Goal: Task Accomplishment & Management: Use online tool/utility

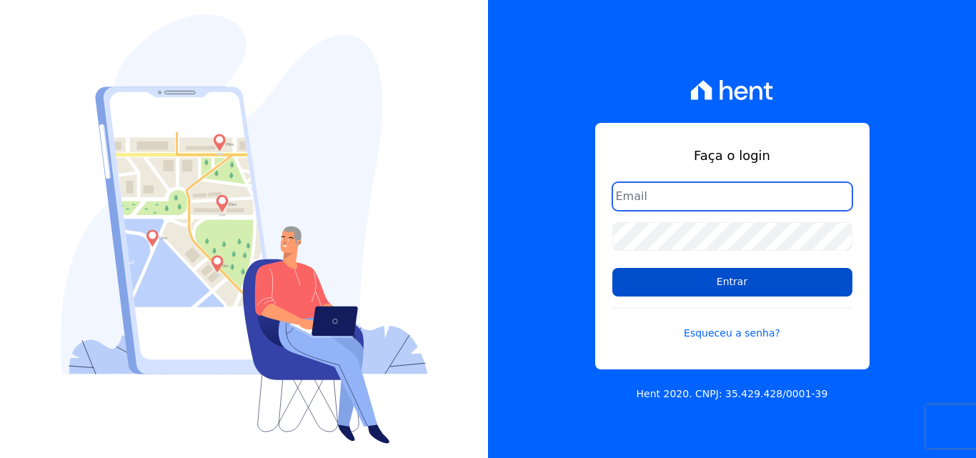
type input "[EMAIL_ADDRESS][DOMAIN_NAME]"
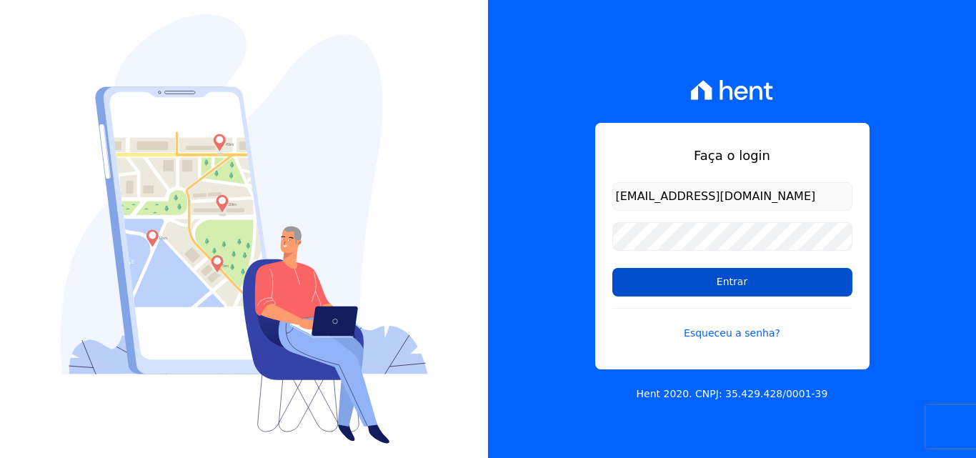
click at [734, 281] on input "Entrar" at bounding box center [732, 282] width 240 height 29
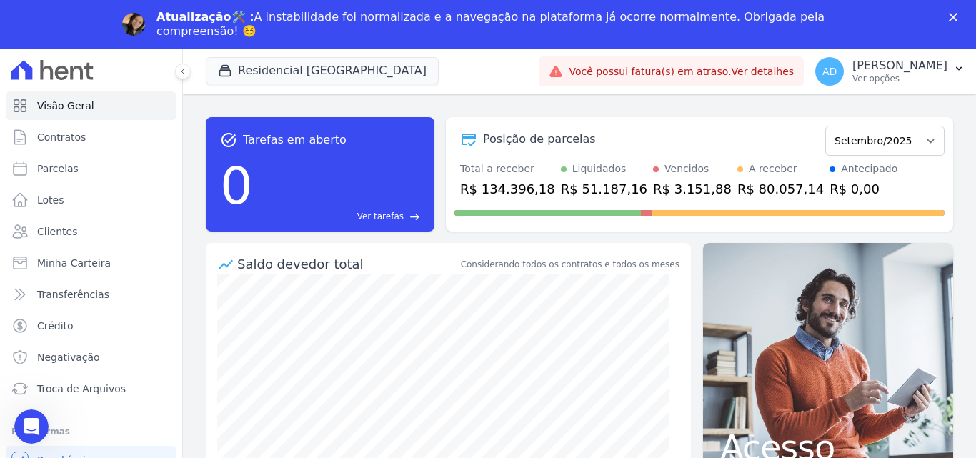
click at [731, 72] on link "Ver detalhes" at bounding box center [762, 71] width 63 height 11
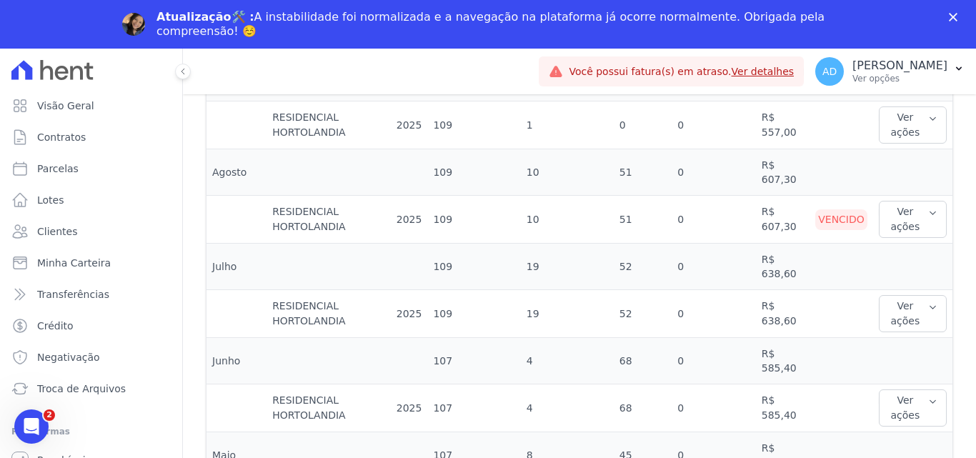
scroll to position [500, 0]
click at [890, 210] on button "Ver ações" at bounding box center [912, 217] width 68 height 37
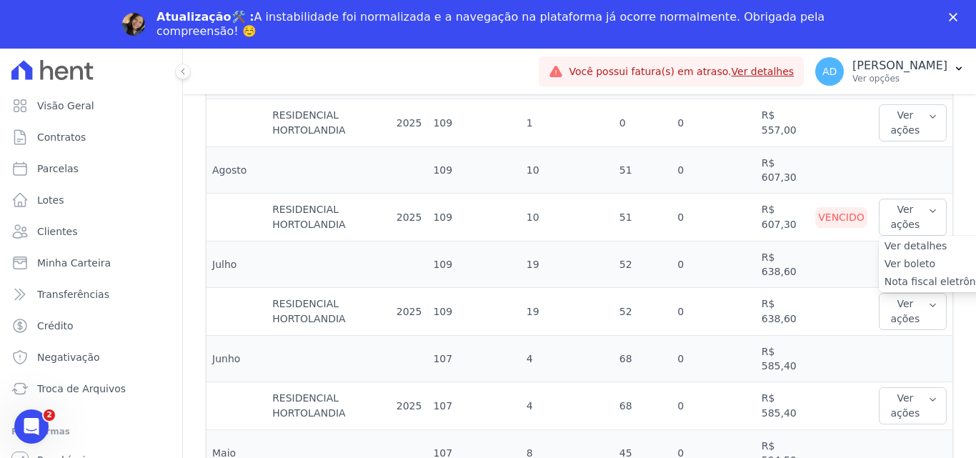
click at [916, 259] on link "Ver boleto" at bounding box center [937, 263] width 106 height 15
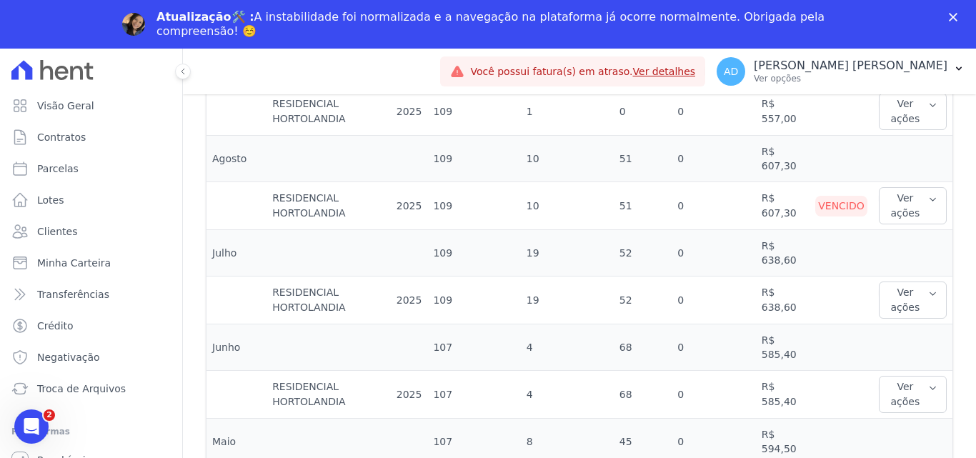
scroll to position [500, 0]
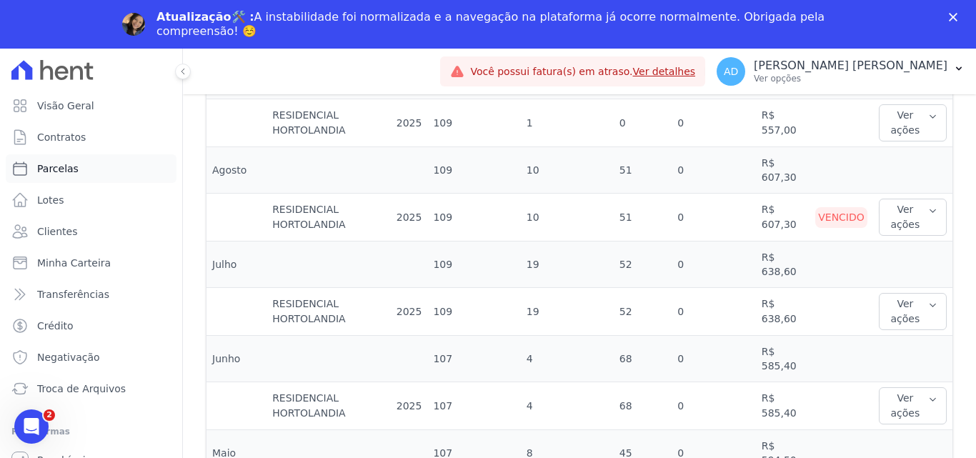
click at [117, 166] on link "Parcelas" at bounding box center [91, 168] width 171 height 29
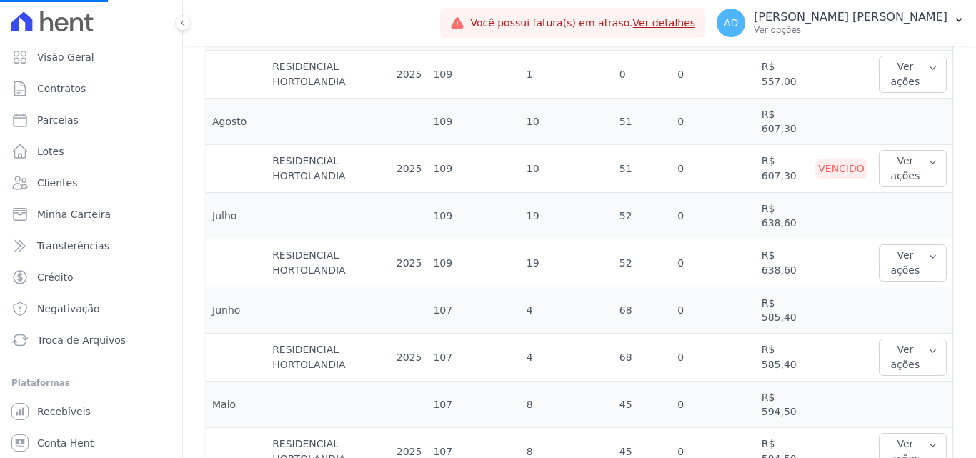
select select
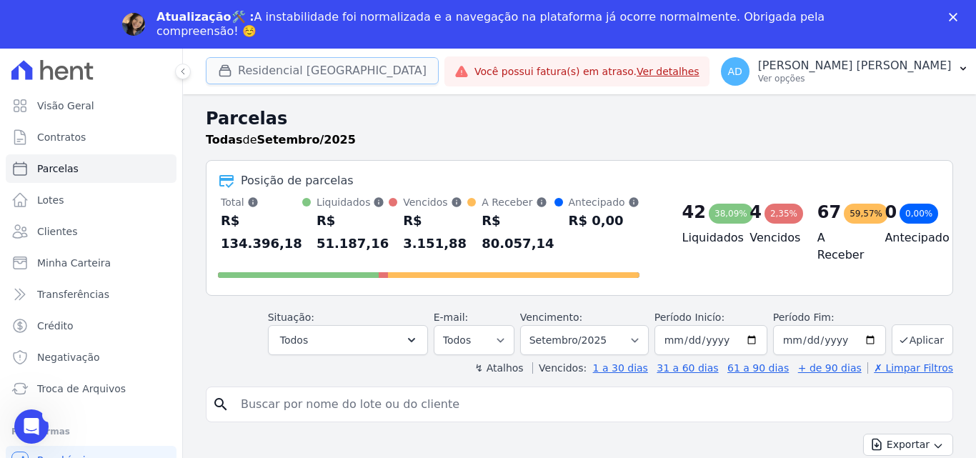
click at [301, 71] on button "Residencial Hortolandia" at bounding box center [322, 70] width 233 height 27
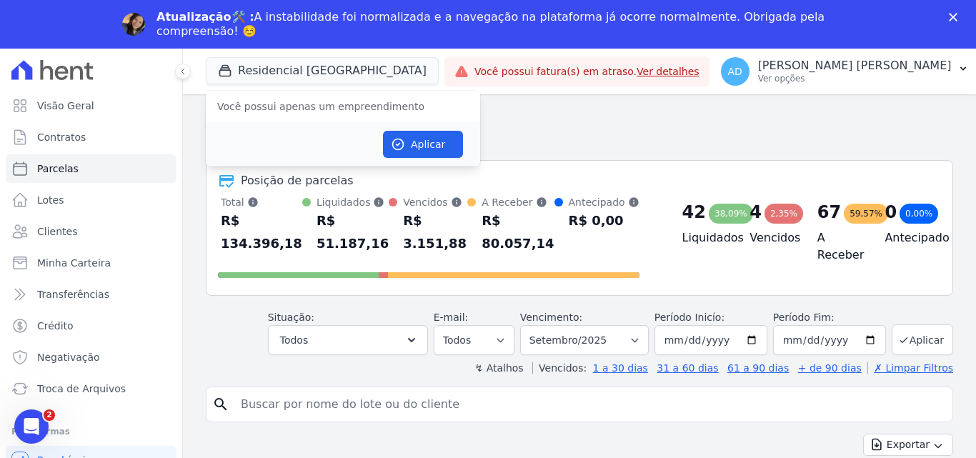
click at [639, 163] on div "Posição de parcelas Total Soma das parcelas pagas, vencidas, em aberto e agenda…" at bounding box center [579, 228] width 747 height 136
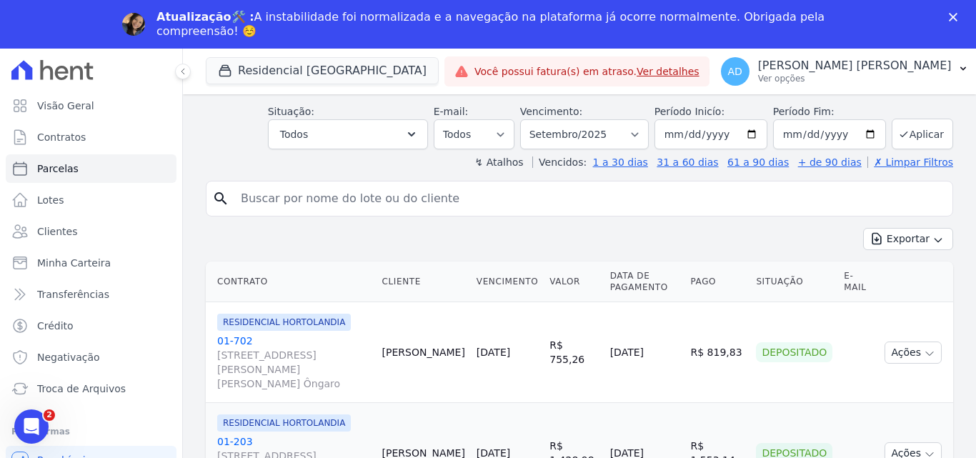
scroll to position [214, 0]
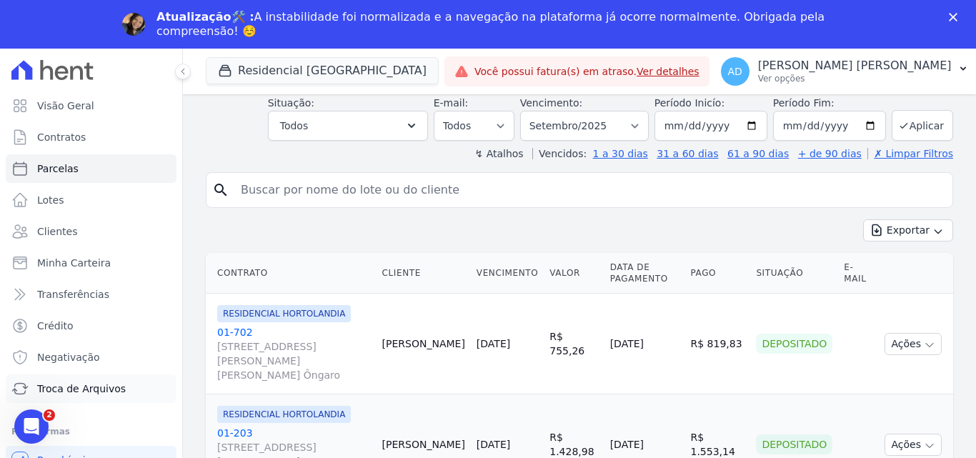
click at [106, 386] on span "Troca de Arquivos" at bounding box center [81, 388] width 89 height 14
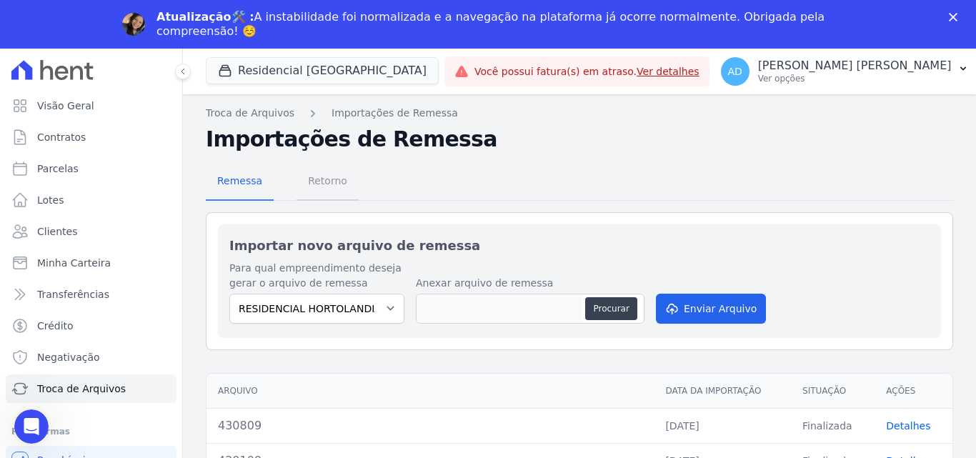
click at [325, 184] on span "Retorno" at bounding box center [327, 180] width 56 height 29
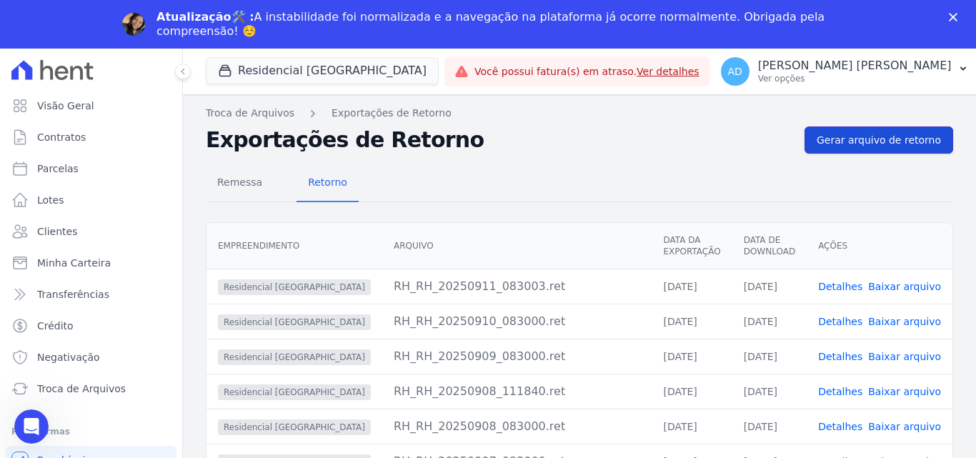
click at [903, 146] on span "Gerar arquivo de retorno" at bounding box center [878, 140] width 124 height 14
